Goal: Information Seeking & Learning: Find specific fact

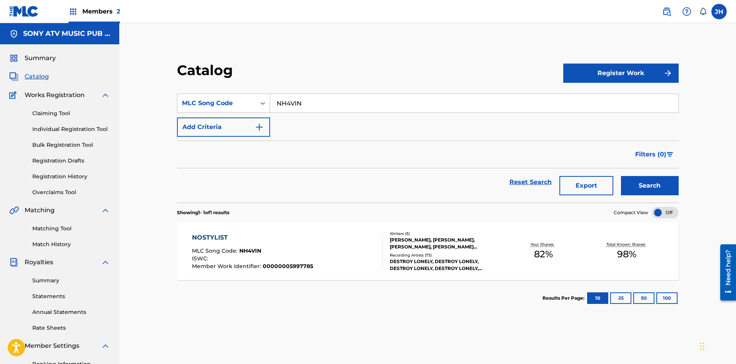
click at [311, 106] on input "NH4VIN" at bounding box center [474, 103] width 408 height 18
paste input "I35974"
type input "I35974"
click at [652, 187] on button "Search" at bounding box center [650, 185] width 58 height 19
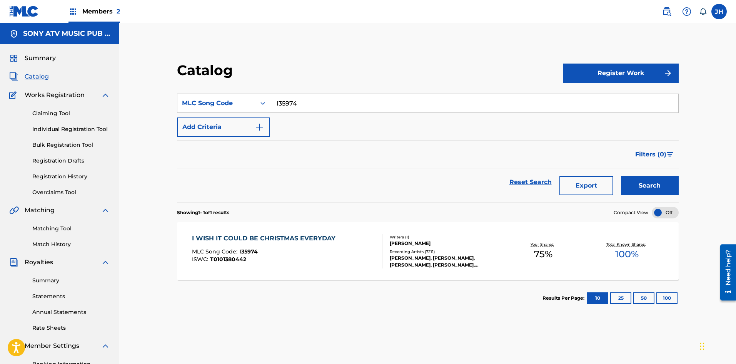
drag, startPoint x: 332, startPoint y: 245, endPoint x: 345, endPoint y: 247, distance: 13.7
click at [332, 245] on div "I WISH IT COULD BE CHRISTMAS EVERYDAY MLC Song Code : I35974 ISWC : T0101380442" at bounding box center [265, 251] width 147 height 35
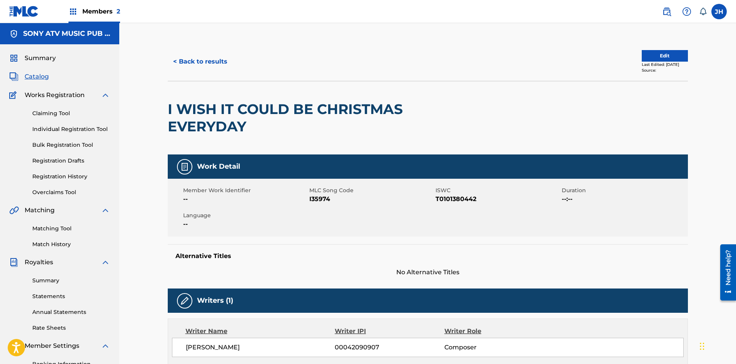
click at [182, 62] on button "< Back to results" at bounding box center [200, 61] width 65 height 19
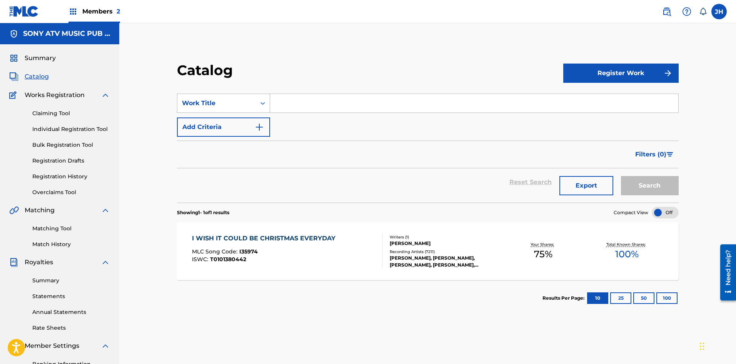
click at [216, 95] on div "Work Title" at bounding box center [223, 103] width 93 height 19
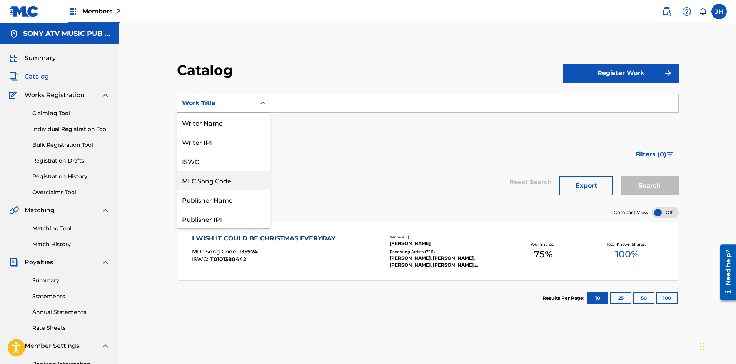
drag, startPoint x: 226, startPoint y: 182, endPoint x: 232, endPoint y: 179, distance: 6.7
click at [226, 182] on div "MLC Song Code" at bounding box center [223, 179] width 92 height 19
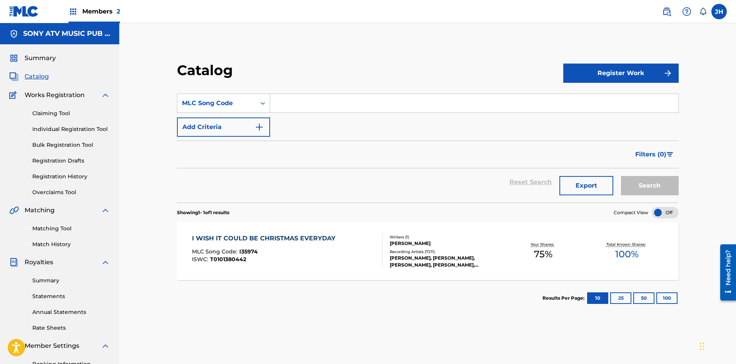
drag, startPoint x: 291, startPoint y: 99, endPoint x: 356, endPoint y: 99, distance: 65.4
click at [291, 99] on input "Search Form" at bounding box center [474, 103] width 408 height 18
paste input "BB6YYS"
type input "BB6YYS"
click at [637, 185] on button "Search" at bounding box center [650, 185] width 58 height 19
